Goal: Find specific page/section: Find specific page/section

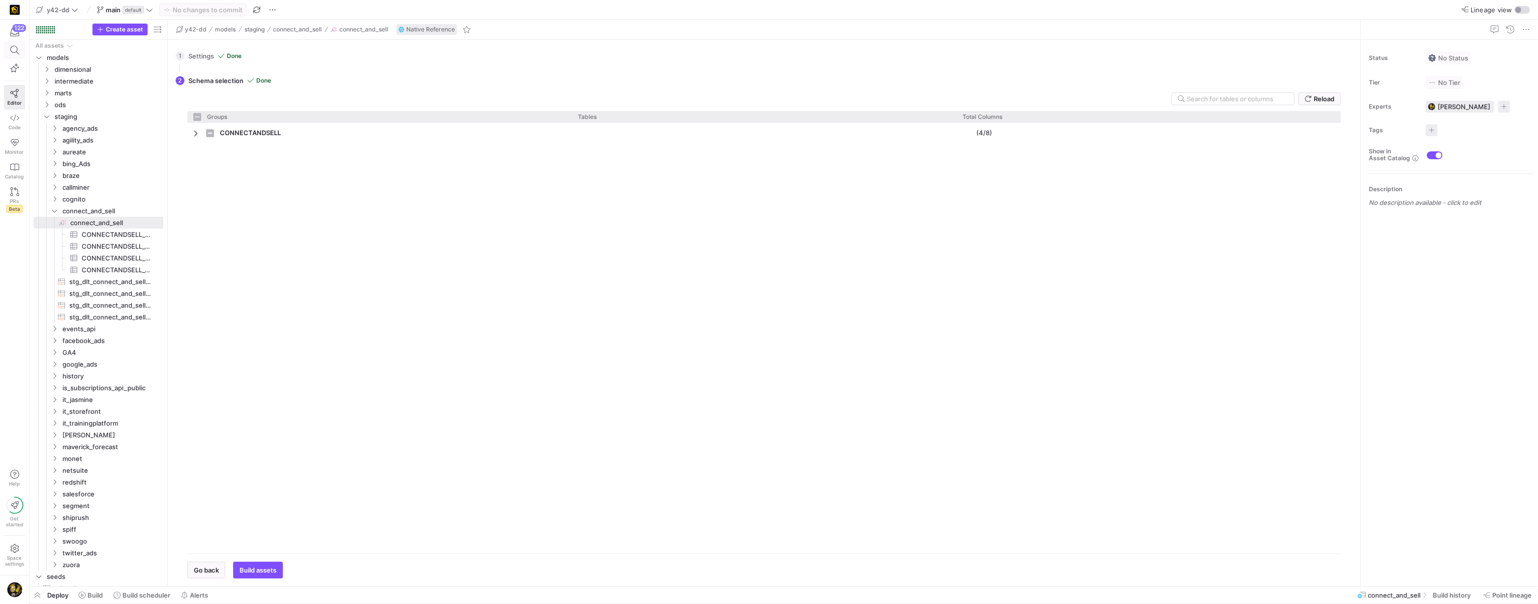
click at [16, 50] on icon at bounding box center [14, 50] width 9 height 9
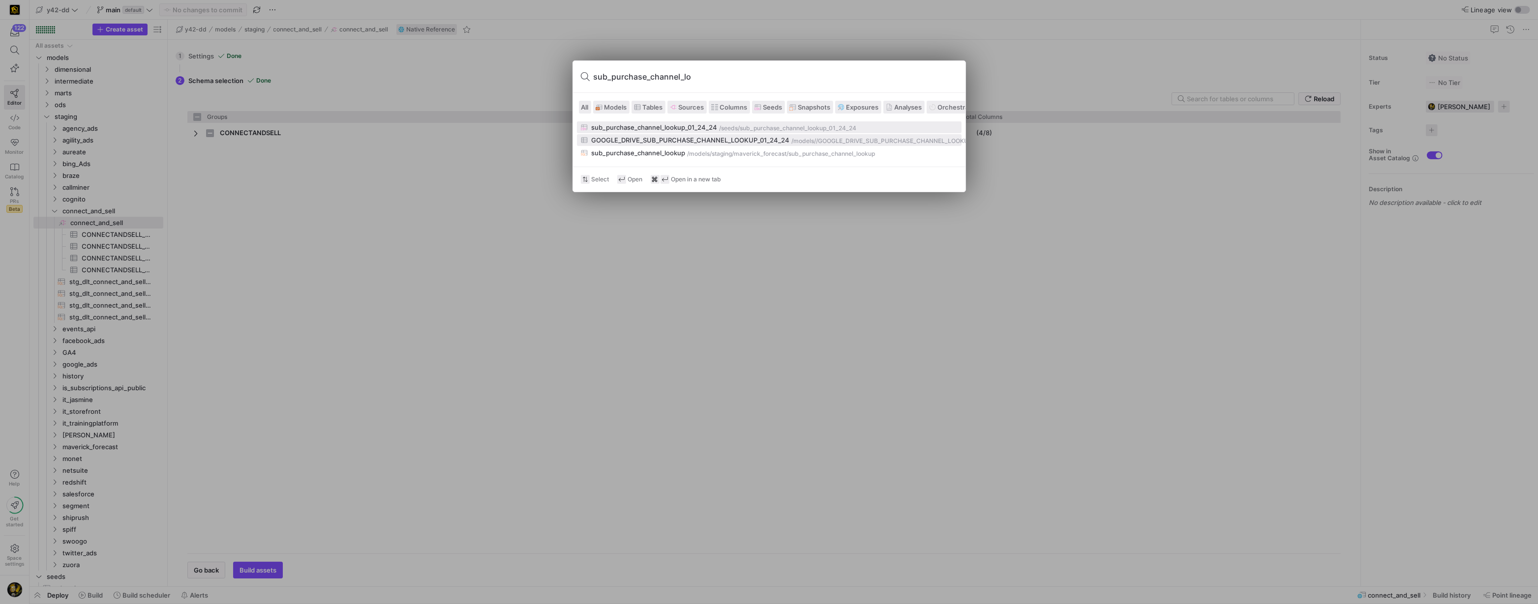
type input "sub_purchase_channel_lo"
click at [639, 138] on div "GOOGLE_DRIVE_SUB_PURCHASE_CHANNEL_LOOKUP_01_24_24" at bounding box center [691, 140] width 198 height 8
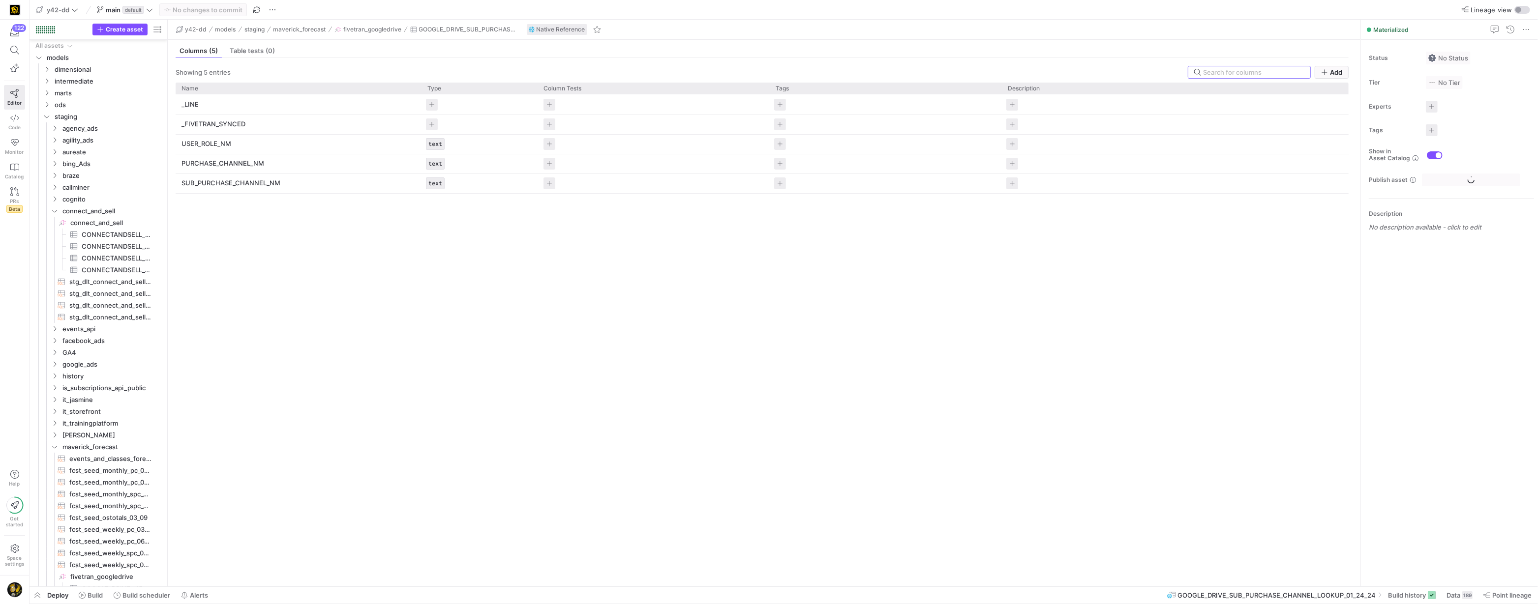
scroll to position [385, 0]
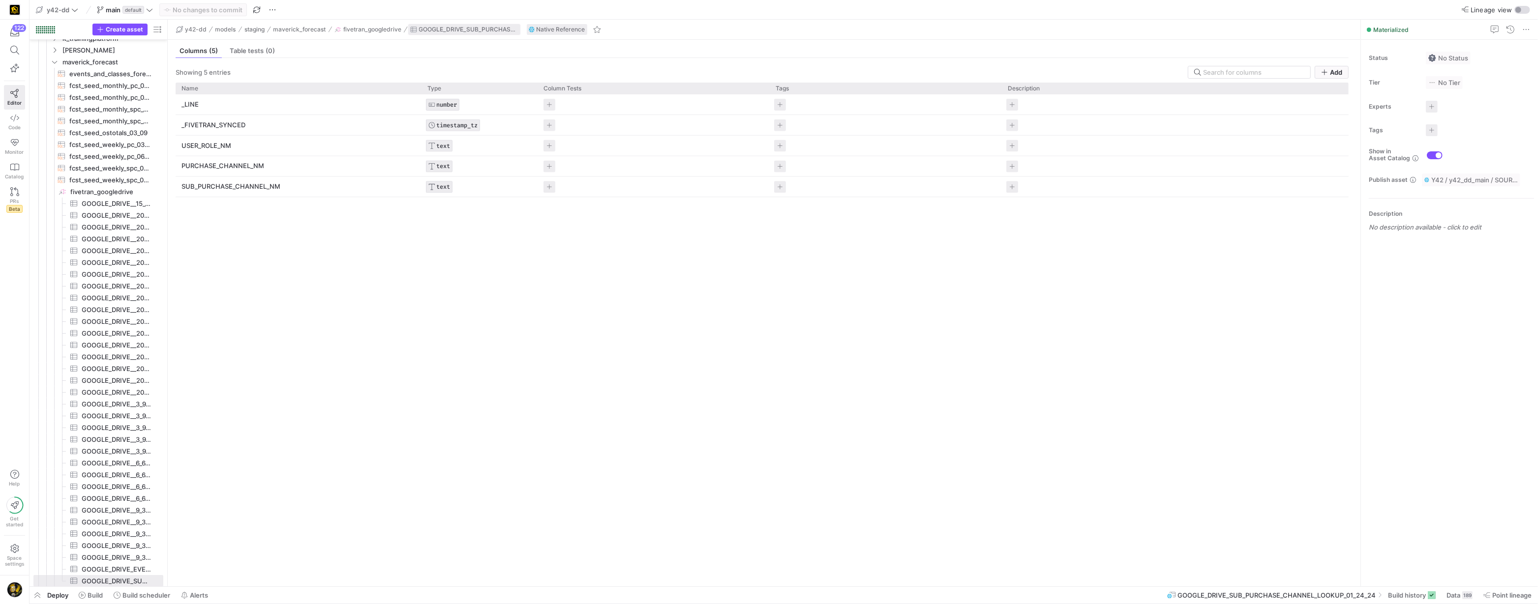
click at [441, 29] on span "GOOGLE_DRIVE_SUB_PURCHASE_CHANNEL_LOOKUP_01_24_24" at bounding box center [468, 29] width 99 height 7
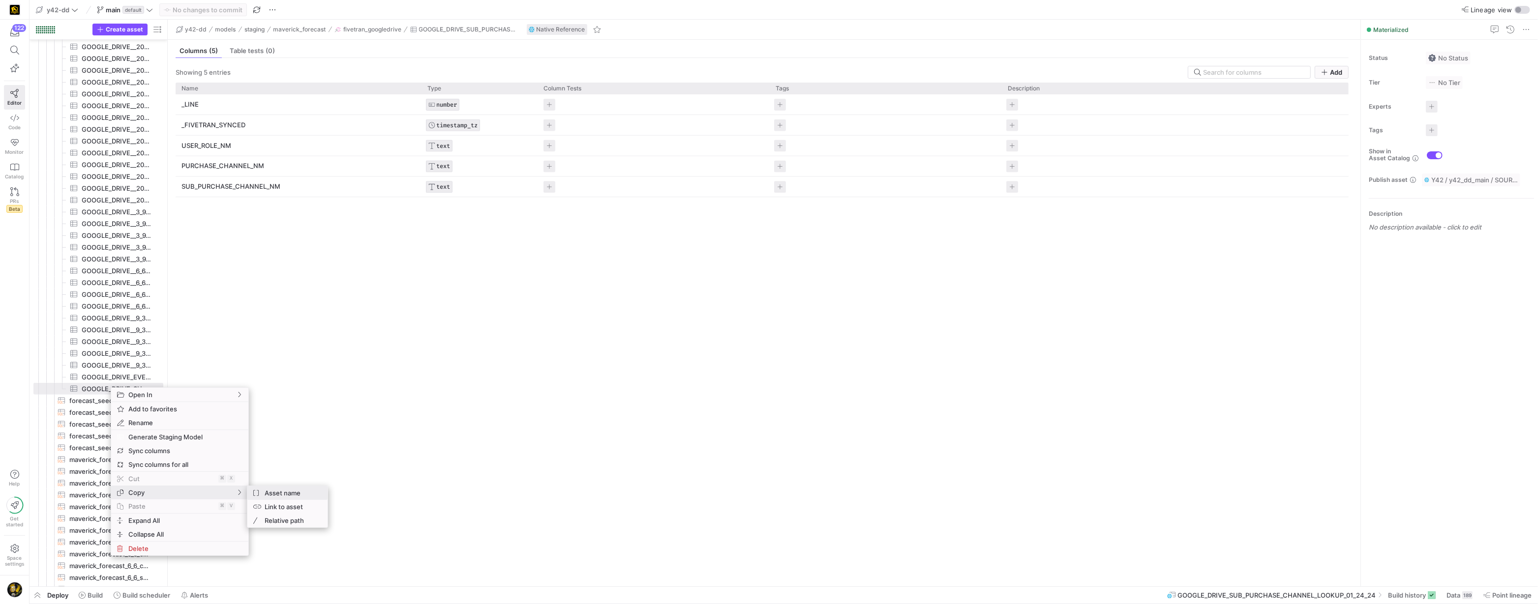
click at [281, 490] on span "Asset name" at bounding box center [290, 493] width 59 height 14
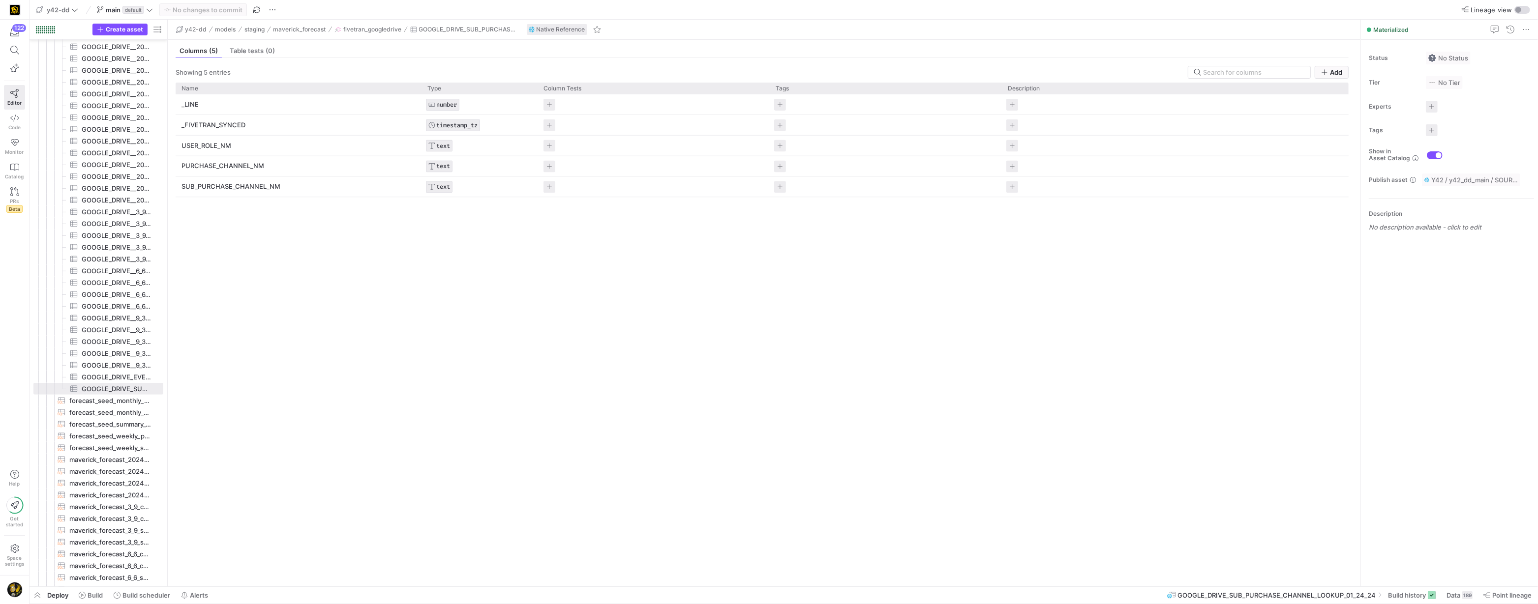
scroll to position [577, 0]
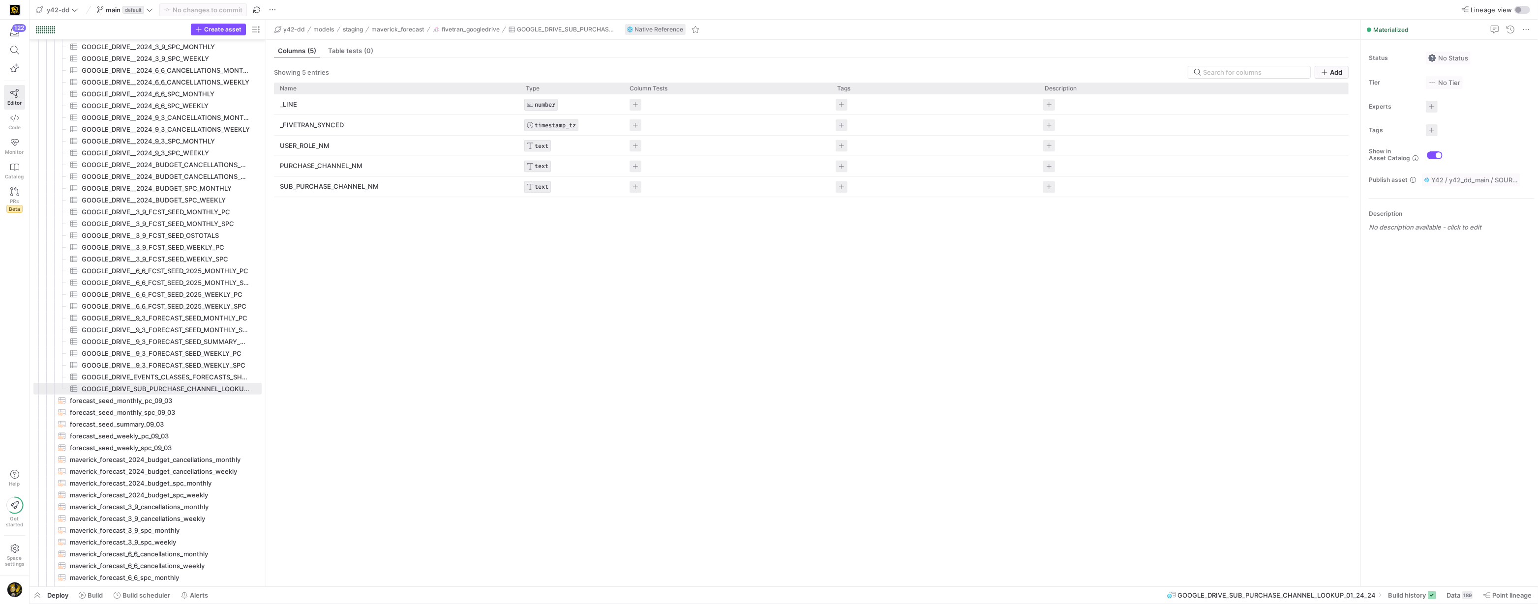
drag, startPoint x: 168, startPoint y: 389, endPoint x: 277, endPoint y: 387, distance: 109.2
click at [322, 388] on as-split "Create asset Drag here to set row groups Drag here to set column labels Group 1…" at bounding box center [784, 303] width 1508 height 567
click at [228, 391] on span "GOOGLE_DRIVE_SUB_PURCHASE_CHANNEL_LOOKUP_01_24_24​​​​​​​​​" at bounding box center [166, 389] width 169 height 11
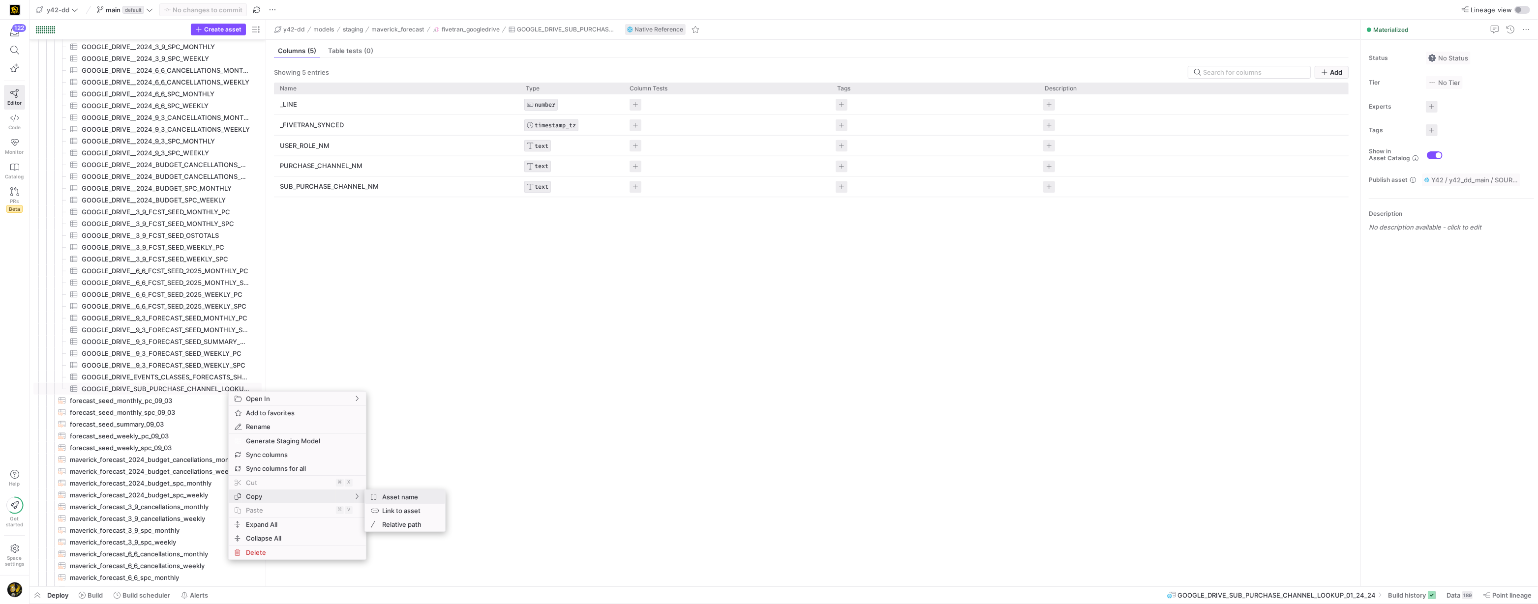
click at [406, 498] on span "Asset name" at bounding box center [407, 497] width 59 height 14
